Goal: Transaction & Acquisition: Purchase product/service

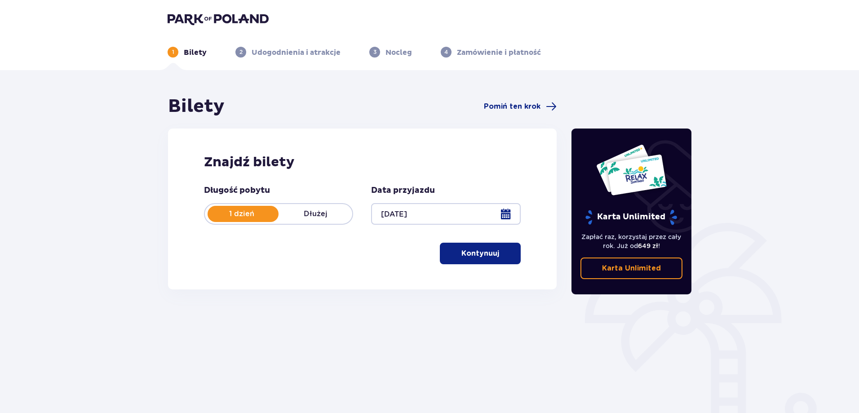
click at [523, 270] on div "Znajdź bilety Długość pobytu 1 dzień Dłużej Data przyjazdu [DATE] Kontynuuj" at bounding box center [362, 208] width 388 height 161
click at [498, 254] on span "button" at bounding box center [500, 253] width 11 height 11
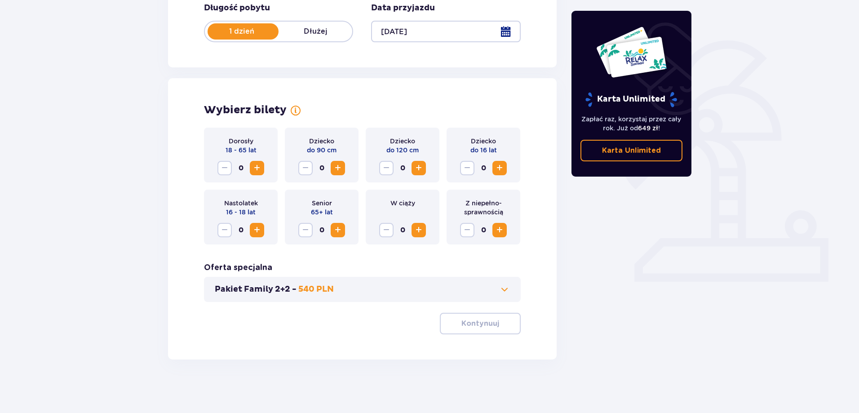
scroll to position [183, 0]
click at [111, 164] on div "Bilety Pomiń ten krok Znajdź bilety Długość pobytu 1 dzień Dłużej Data przyjazd…" at bounding box center [429, 149] width 859 height 525
click at [146, 150] on div "Bilety Pomiń ten krok Znajdź bilety Długość pobytu 1 dzień Dłużej Data przyjazd…" at bounding box center [429, 149] width 859 height 525
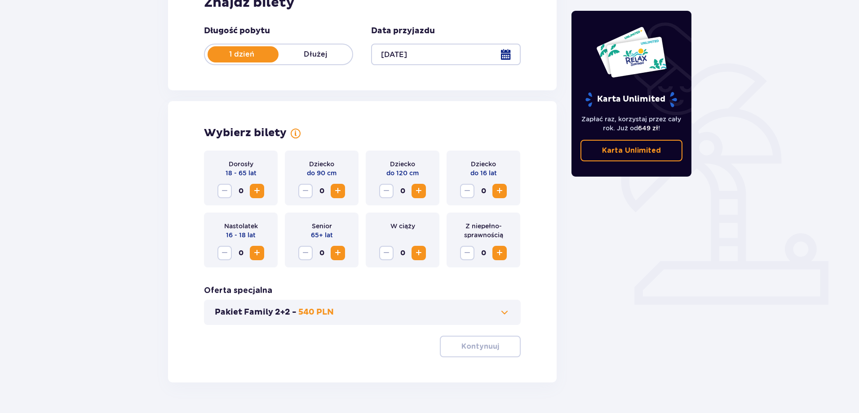
scroll to position [138, 0]
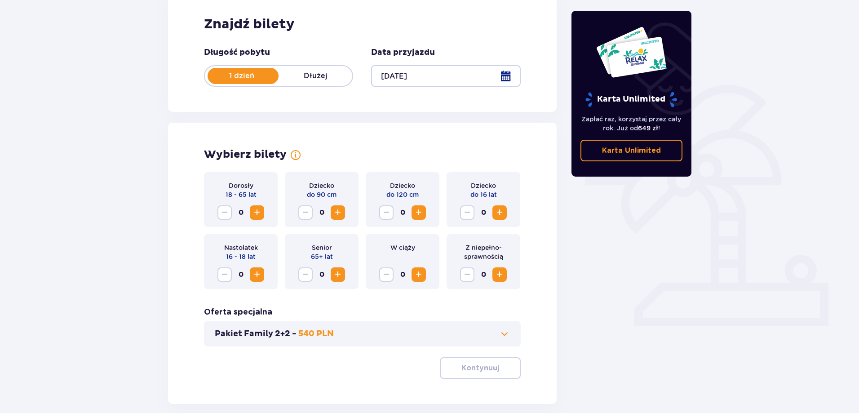
click at [260, 211] on span "Increase" at bounding box center [256, 212] width 11 height 11
click at [150, 176] on div "Bilety Pomiń ten krok Znajdź bilety Długość pobytu 1 dzień Dłużej Data przyjazd…" at bounding box center [429, 194] width 859 height 525
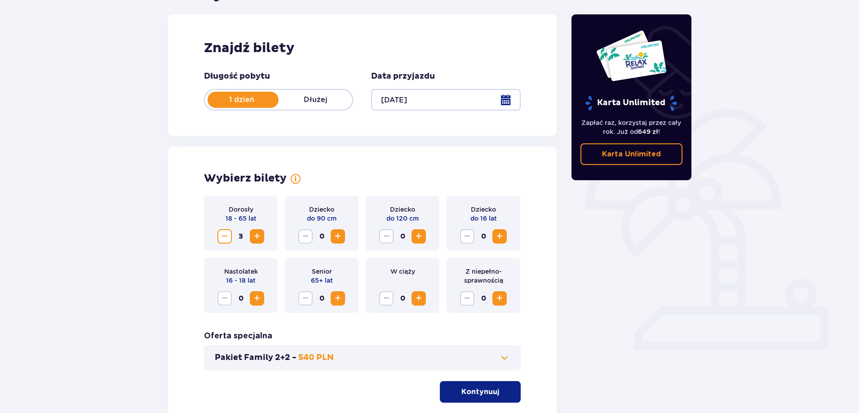
scroll to position [183, 0]
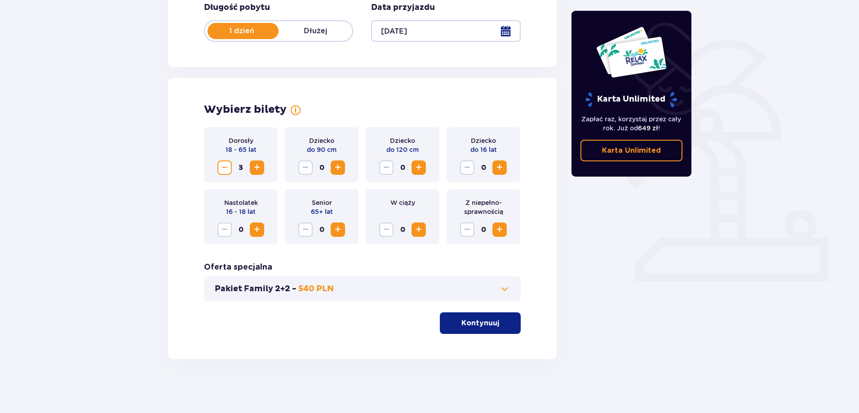
click at [481, 322] on p "Kontynuuj" at bounding box center [480, 323] width 38 height 10
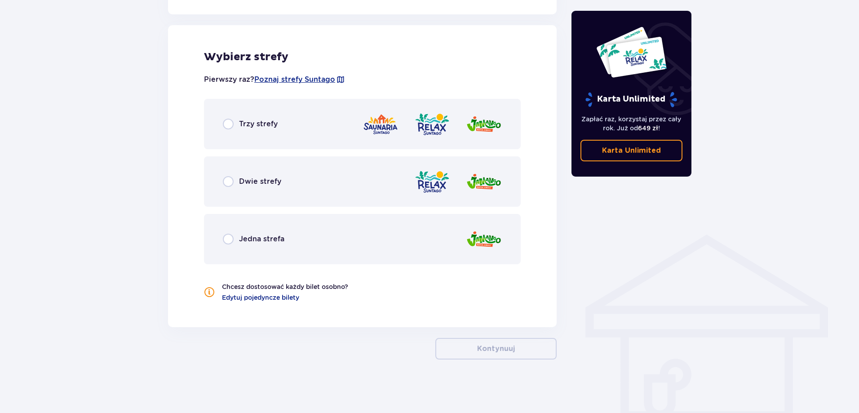
scroll to position [495, 0]
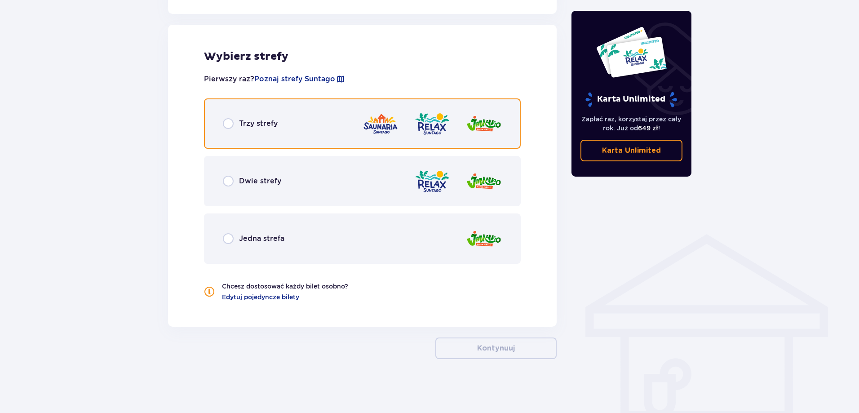
click at [225, 125] on input "radio" at bounding box center [228, 123] width 11 height 11
radio input "true"
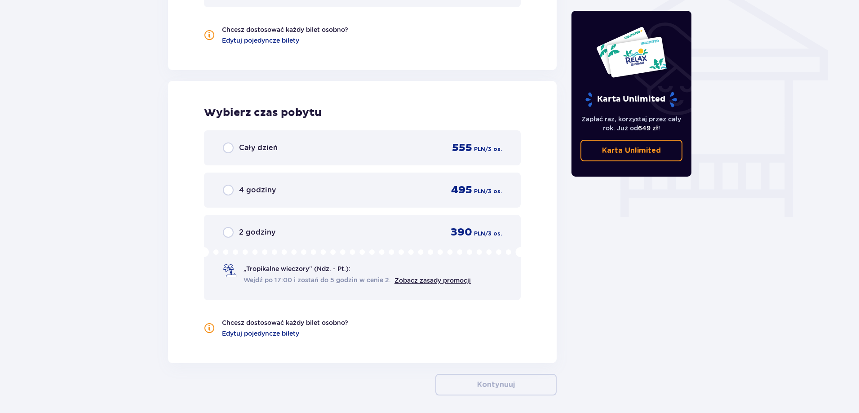
scroll to position [788, 0]
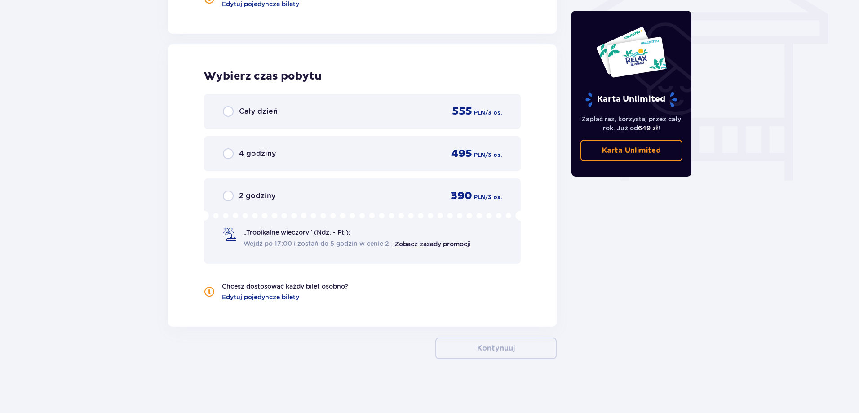
click at [197, 120] on div "Wybierz czas pobytu Cały dzień 555 PLN / 3 os. 4 godziny 495 PLN / 3 os. 2 godz…" at bounding box center [362, 185] width 388 height 282
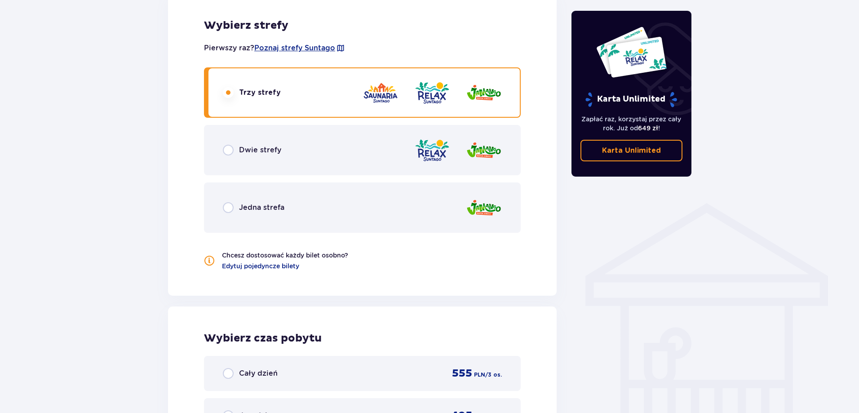
scroll to position [519, 0]
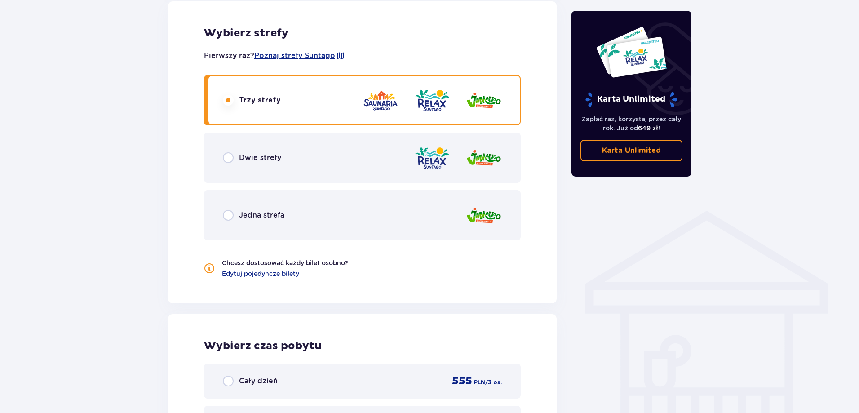
click at [84, 136] on div "Bilety Pomiń ten krok Znajdź bilety Długość pobytu 1 dzień Dłużej Data przyjazd…" at bounding box center [429, 116] width 859 height 1131
click at [163, 163] on div "Bilety Pomiń ten krok Znajdź bilety Długość pobytu 1 dzień Dłużej Data przyjazd…" at bounding box center [362, 103] width 403 height 1052
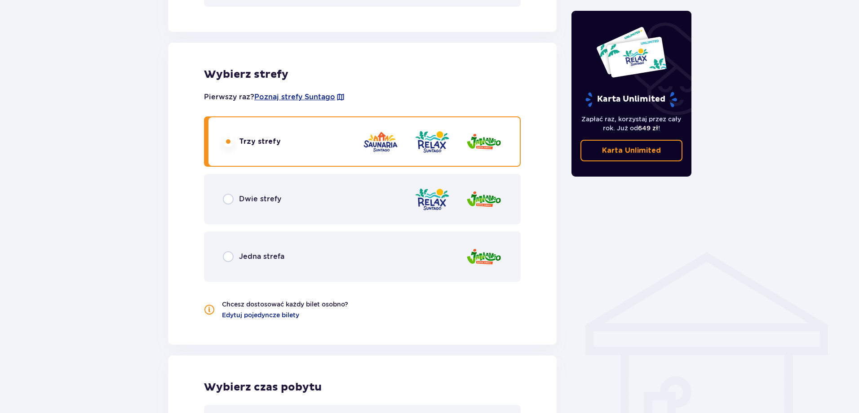
scroll to position [474, 0]
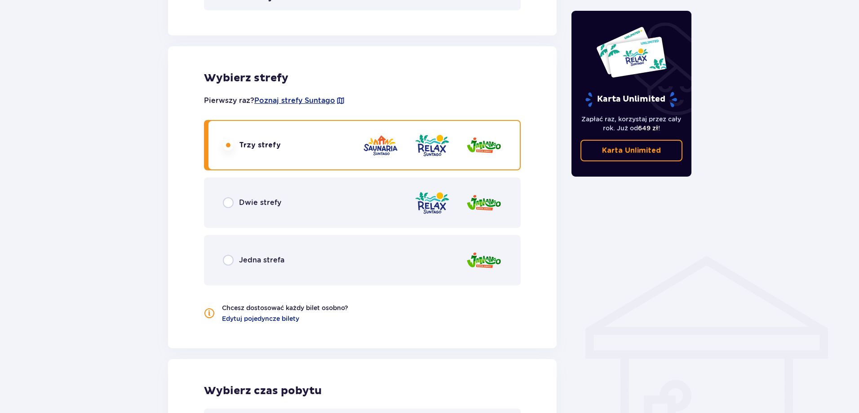
click at [162, 108] on div "Bilety Pomiń ten krok Znajdź bilety Długość pobytu 1 dzień Dłużej Data przyjazd…" at bounding box center [362, 147] width 403 height 1052
click at [138, 114] on div "Bilety Pomiń ten krok Znajdź bilety Długość pobytu 1 dzień Dłużej Data przyjazd…" at bounding box center [429, 161] width 859 height 1131
click at [136, 121] on div "Bilety Pomiń ten krok Znajdź bilety Długość pobytu 1 dzień Dłużej Data przyjazd…" at bounding box center [429, 161] width 859 height 1131
click at [90, 155] on div "Bilety Pomiń ten krok Znajdź bilety Długość pobytu 1 dzień Dłużej Data przyjazd…" at bounding box center [429, 161] width 859 height 1131
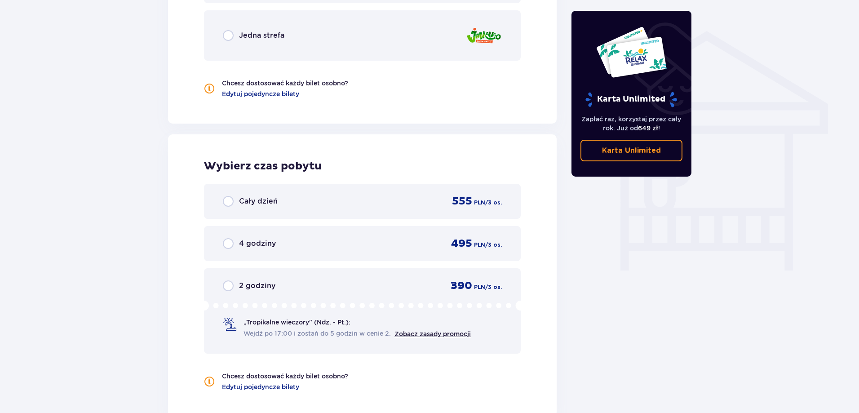
scroll to position [653, 0]
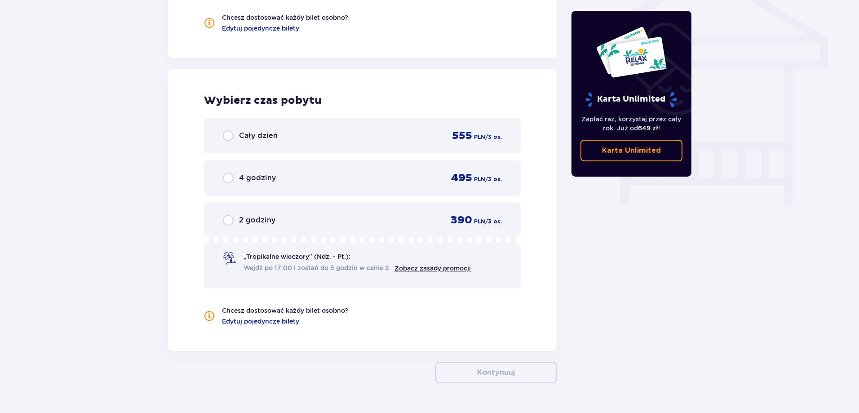
scroll to position [743, 0]
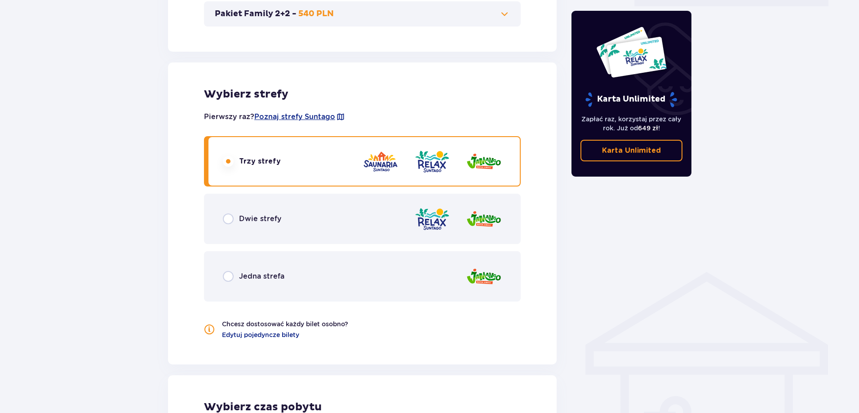
scroll to position [564, 0]
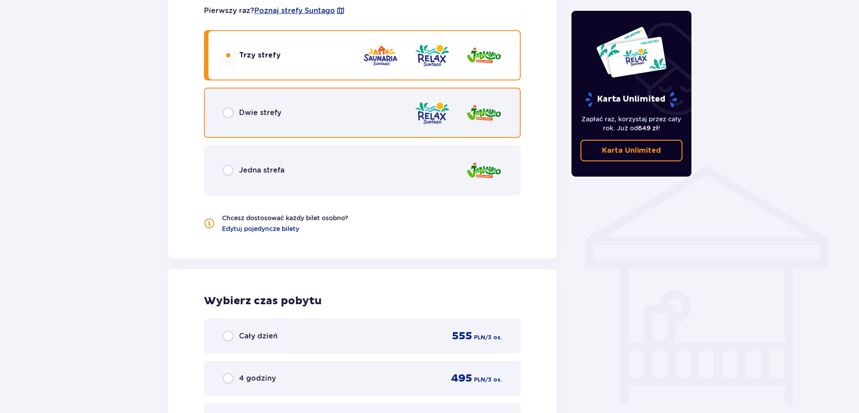
click at [231, 112] on input "radio" at bounding box center [228, 112] width 11 height 11
radio input "true"
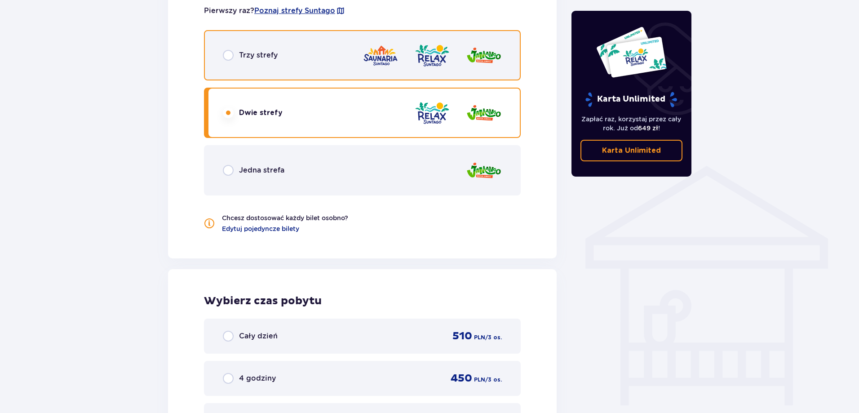
click at [228, 52] on input "radio" at bounding box center [228, 55] width 11 height 11
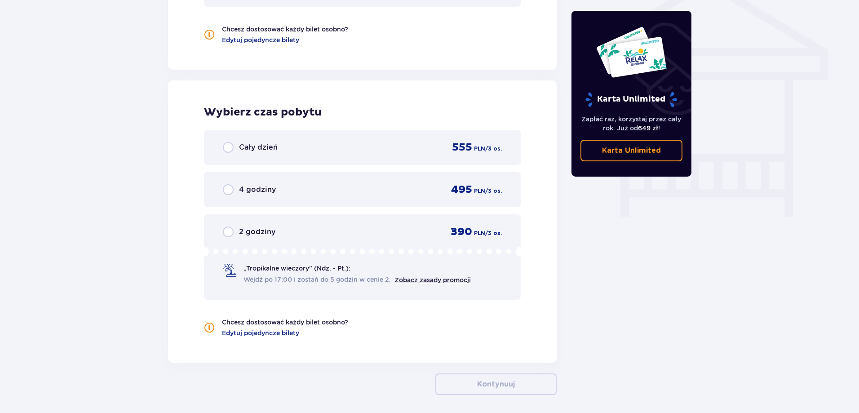
scroll to position [788, 0]
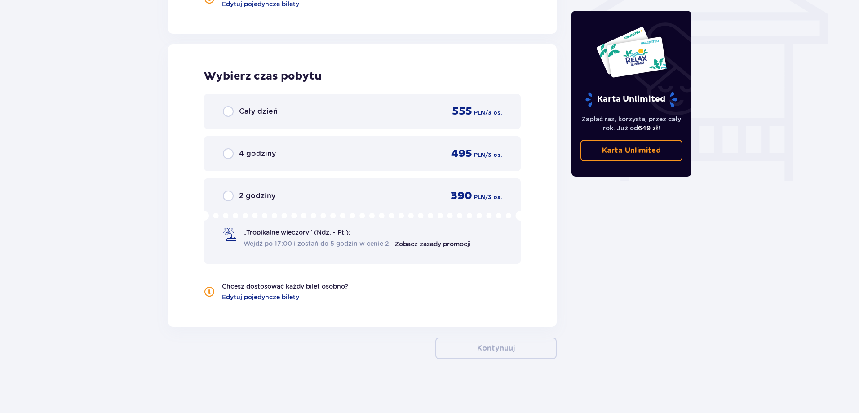
click at [246, 109] on p "Cały dzień" at bounding box center [258, 111] width 39 height 10
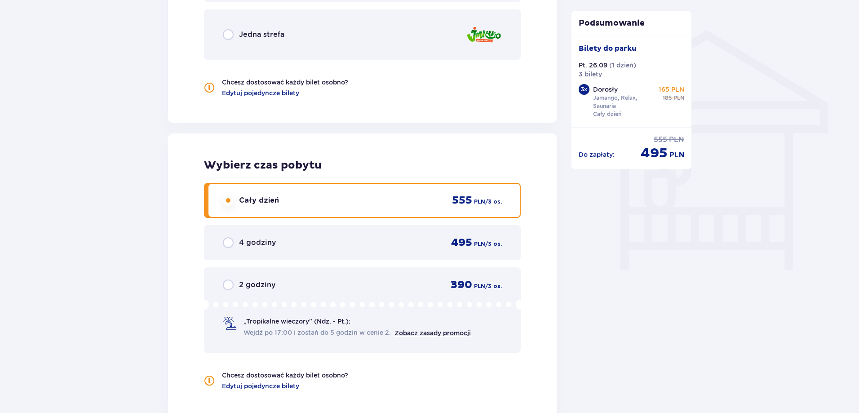
scroll to position [698, 0]
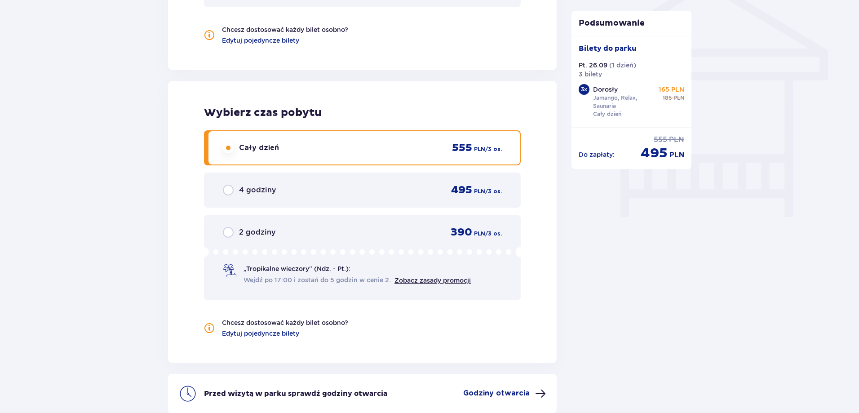
scroll to position [838, 0]
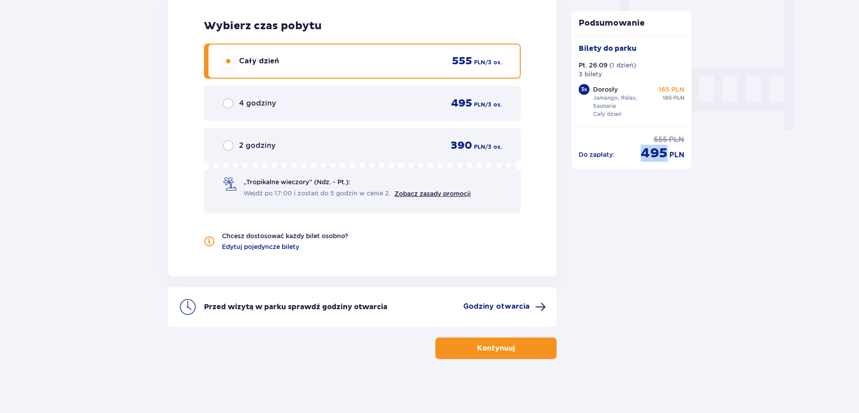
drag, startPoint x: 644, startPoint y: 154, endPoint x: 667, endPoint y: 152, distance: 23.5
click at [667, 152] on div "495 PLN" at bounding box center [662, 153] width 44 height 17
